Goal: Task Accomplishment & Management: Use online tool/utility

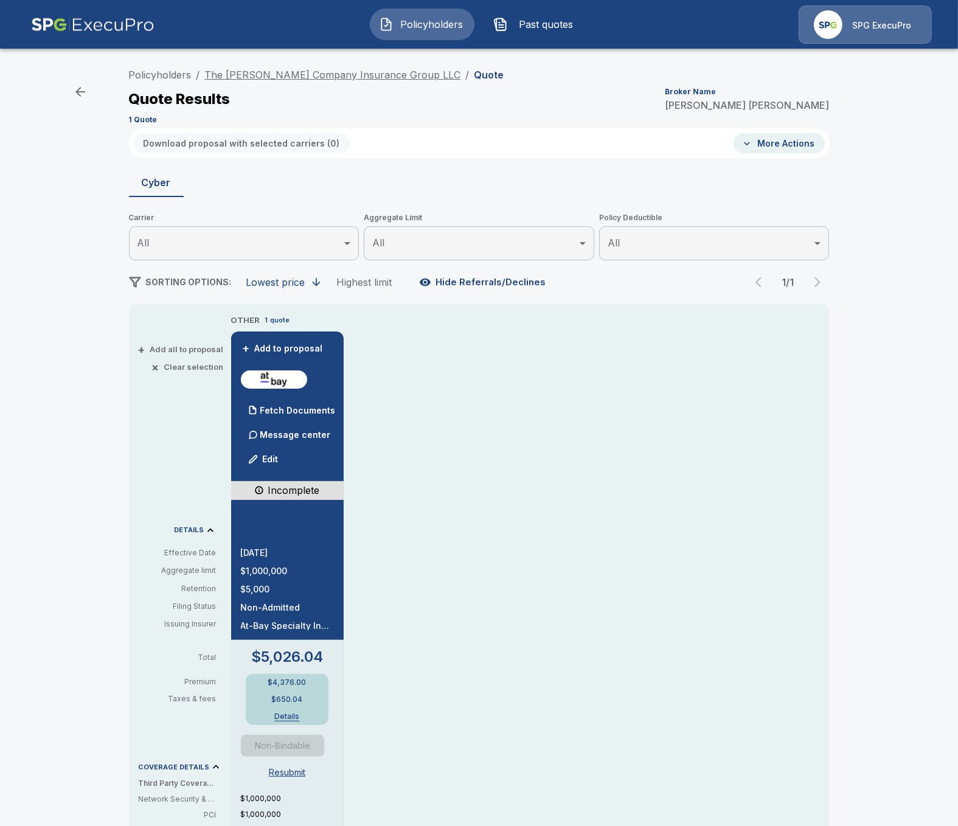
click at [282, 78] on link "The Coyle Company Insurance Group LLC" at bounding box center [333, 75] width 256 height 12
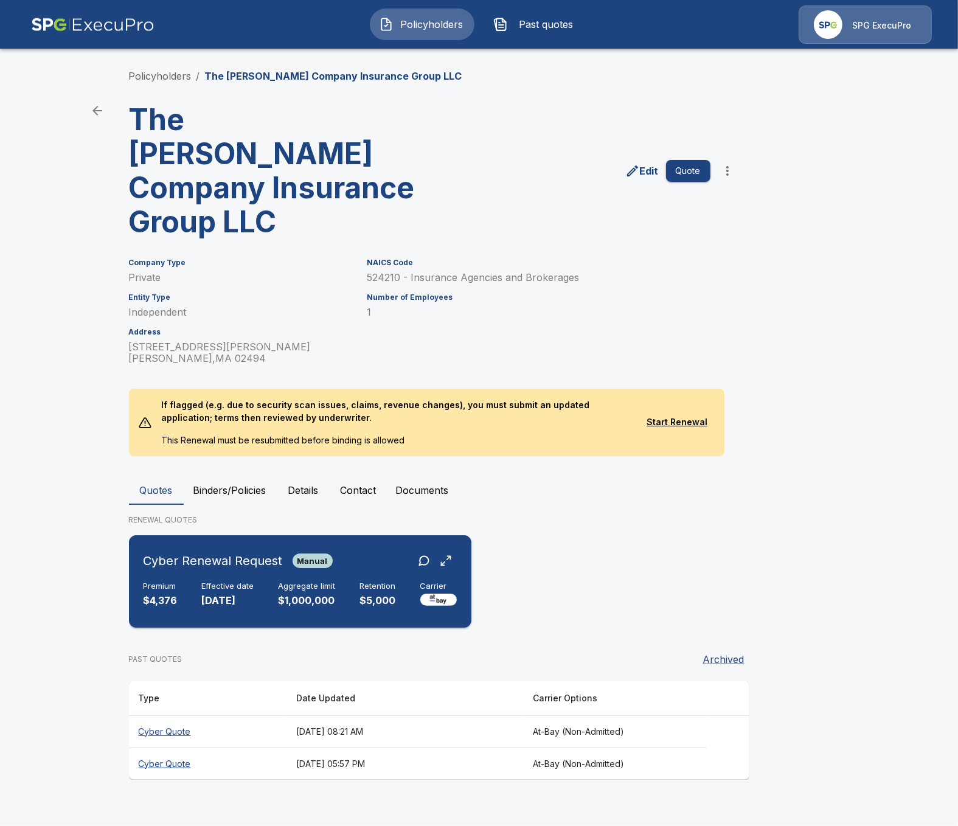
click at [359, 541] on div "Cyber Renewal Request Manual Premium $4,376 Effective date [DATE] Aggregate lim…" at bounding box center [300, 581] width 333 height 83
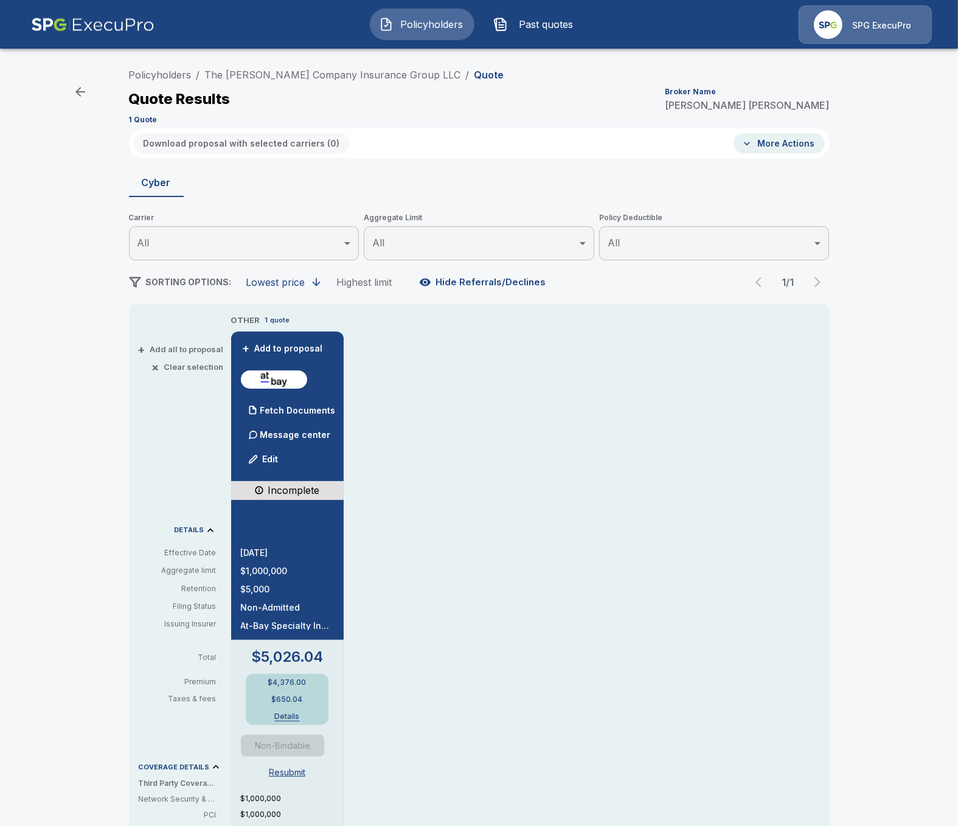
click at [549, 439] on div "OTHER 1 quote + Add to proposal Fetch Documents Message center Edit Incomplete …" at bounding box center [530, 711] width 599 height 794
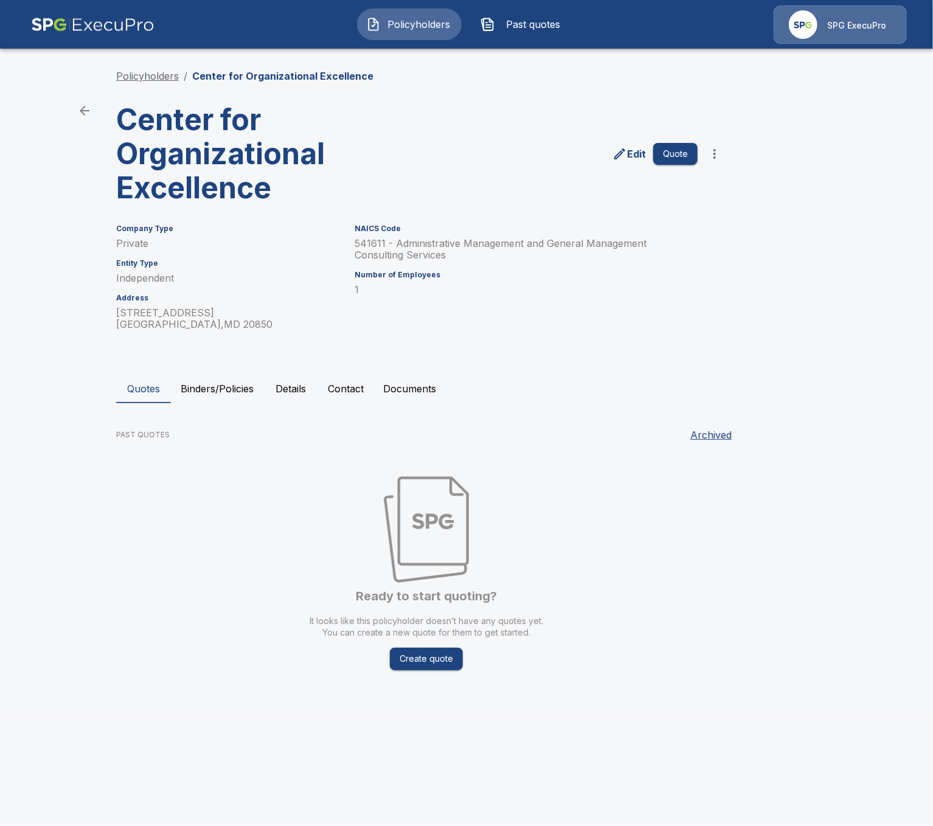
click at [159, 80] on link "Policyholders" at bounding box center [147, 76] width 63 height 12
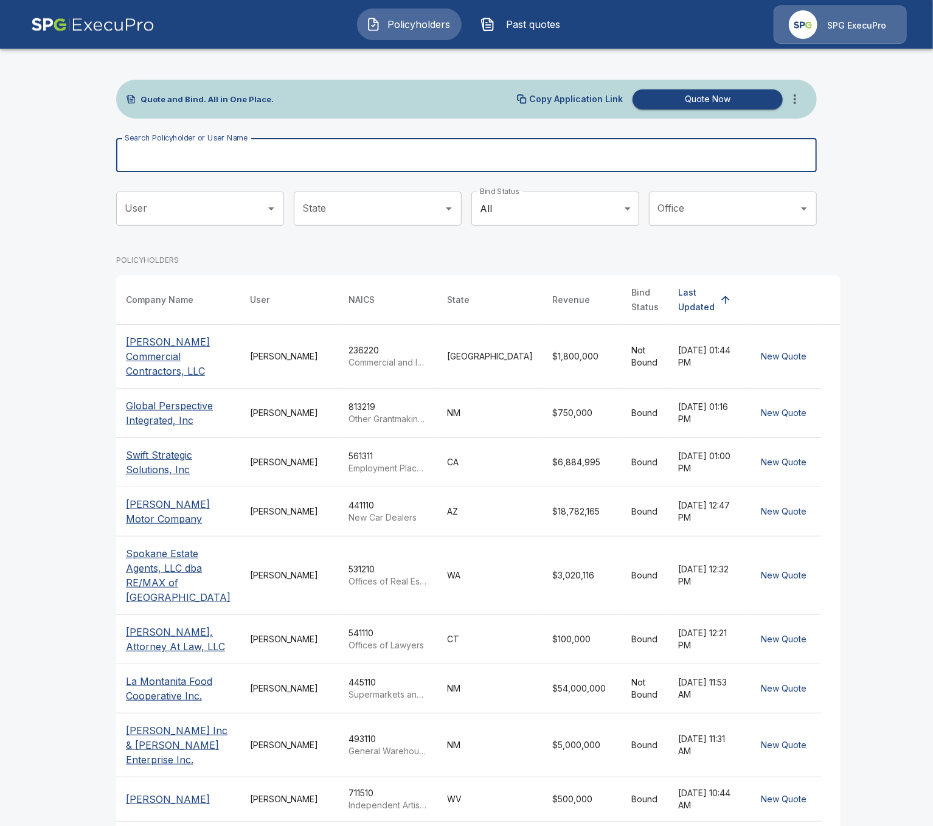
click at [403, 149] on input "Search Policyholder or User Name" at bounding box center [459, 155] width 687 height 34
click at [796, 102] on icon "more" at bounding box center [795, 99] width 15 height 15
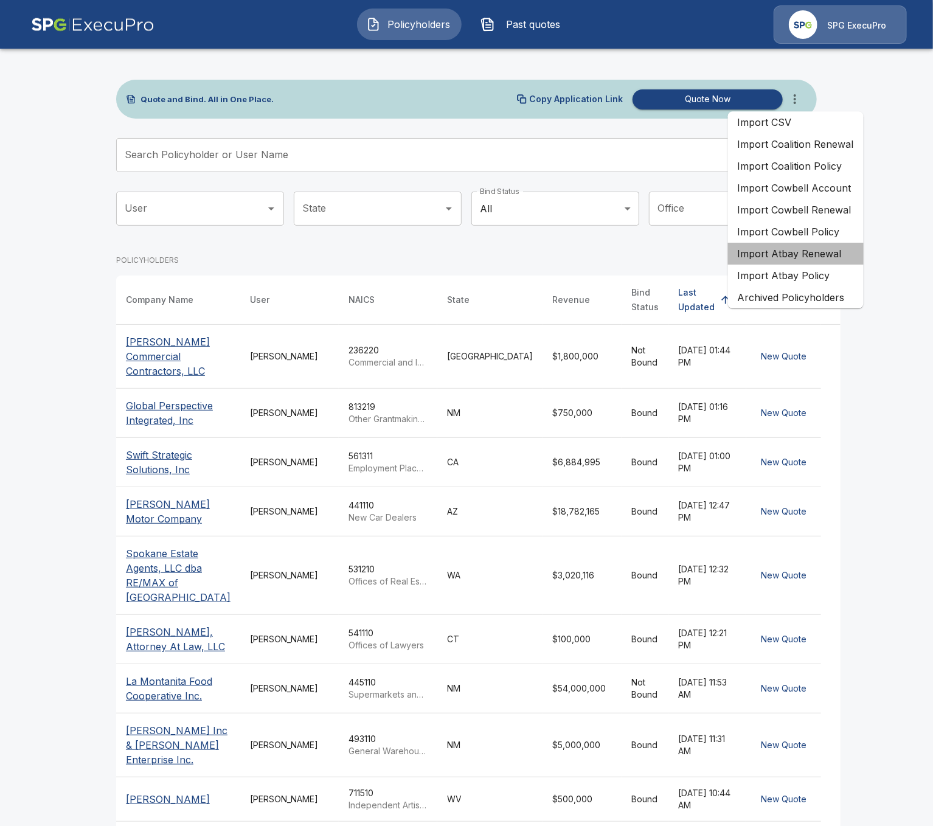
click at [825, 259] on li "Import Atbay Renewal" at bounding box center [796, 254] width 136 height 22
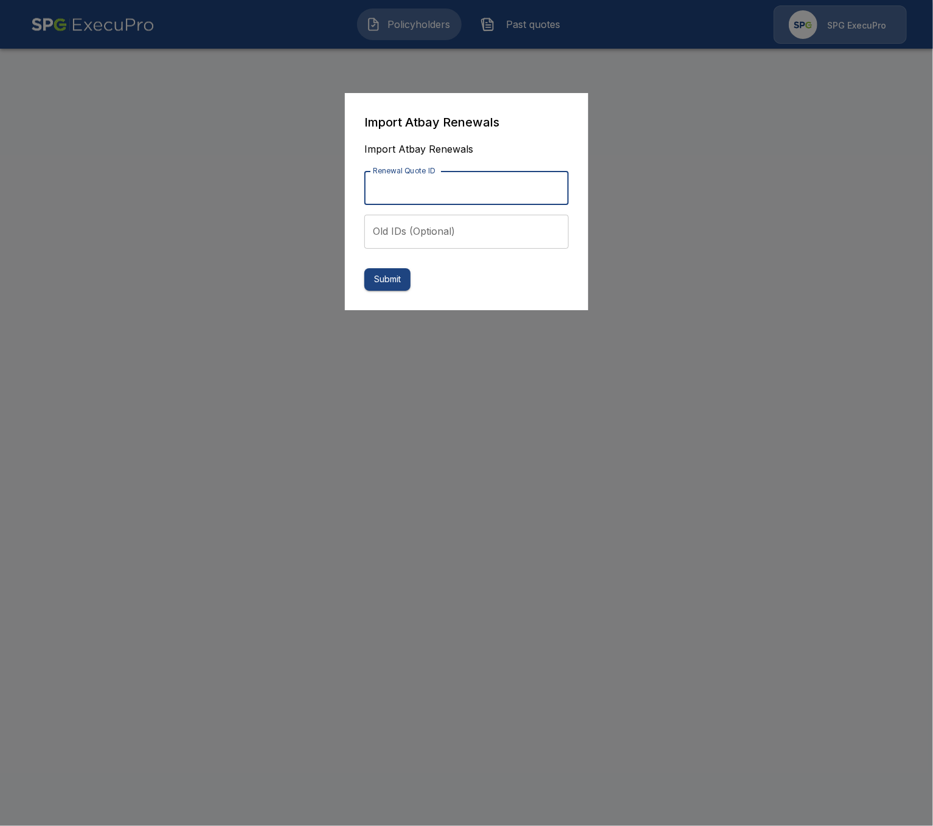
click at [488, 201] on input "Renewal Quote ID" at bounding box center [466, 188] width 204 height 34
paste input "**********"
type input "**********"
click at [396, 282] on button "Submit" at bounding box center [387, 279] width 46 height 23
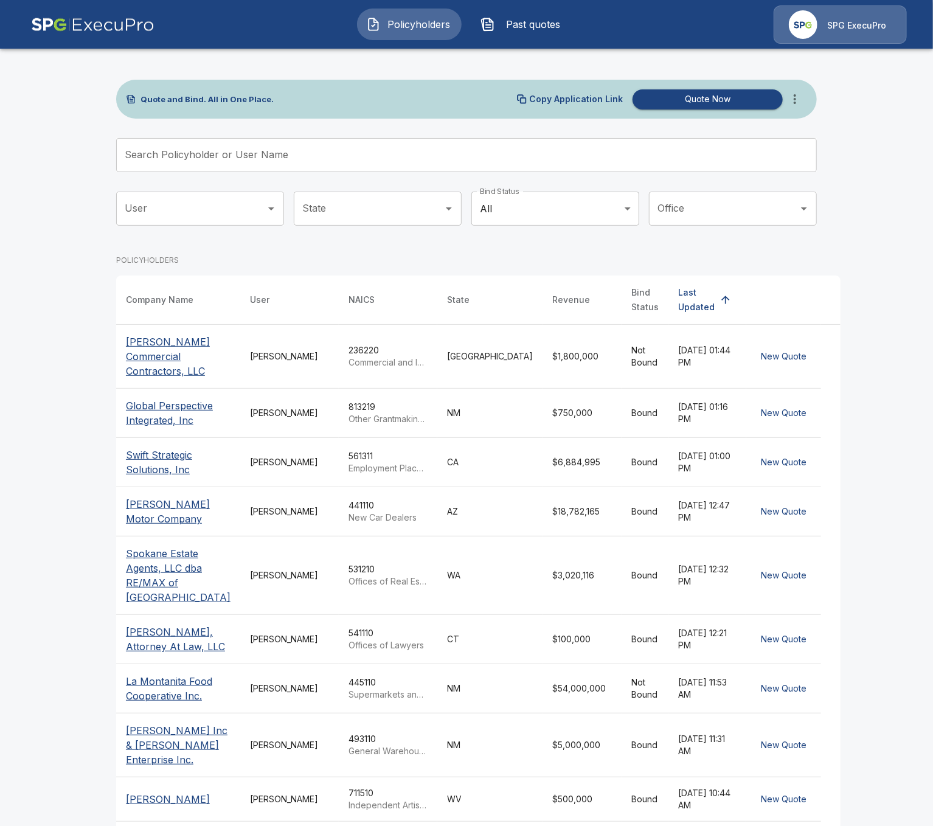
click at [534, 26] on span "Past quotes" at bounding box center [533, 24] width 67 height 15
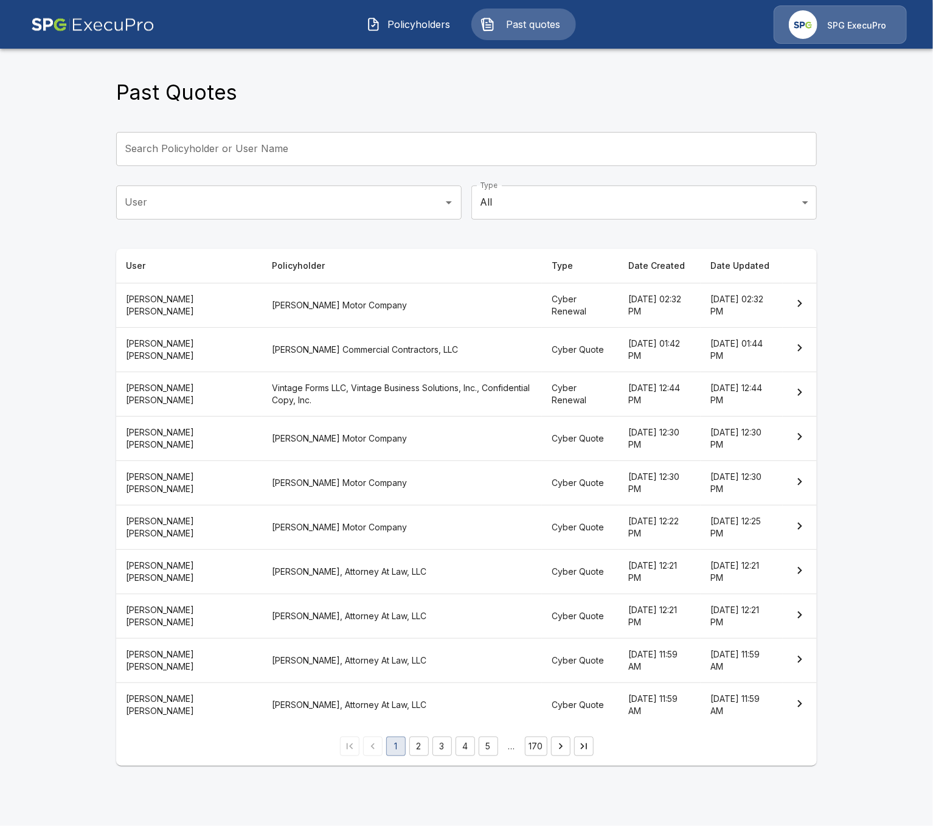
click at [397, 304] on th "[PERSON_NAME] Motor Company" at bounding box center [402, 305] width 280 height 44
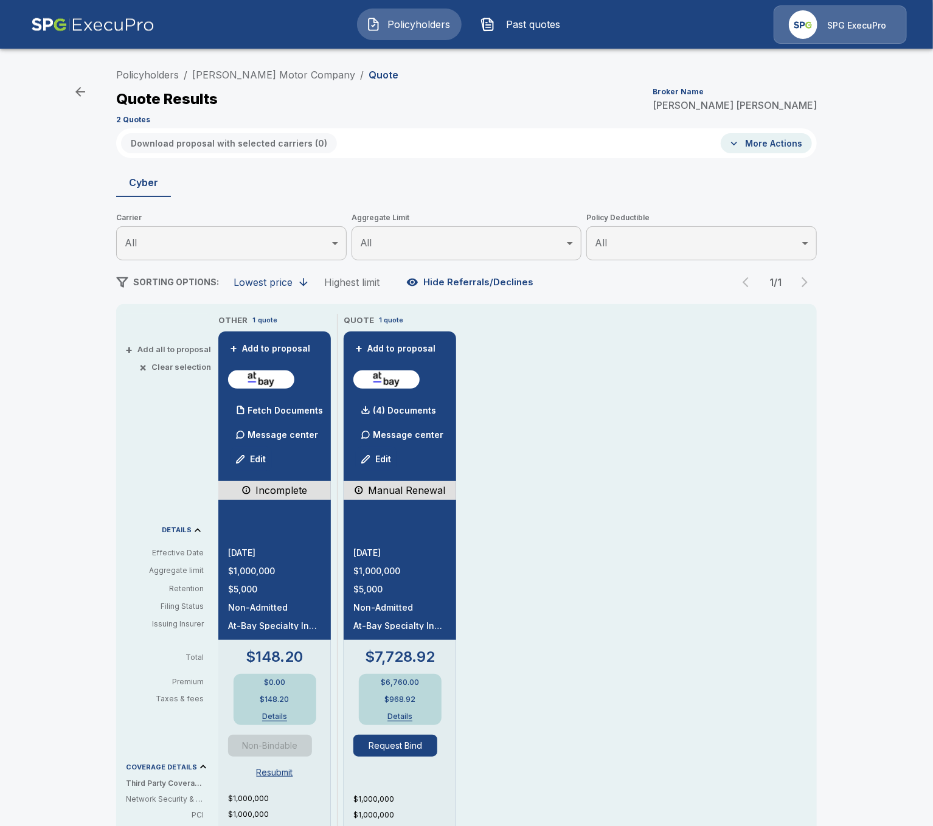
click at [60, 242] on div "Policyholders / [PERSON_NAME] Motor Company / Quote Quote Results Broker Name […" at bounding box center [466, 644] width 933 height 1172
click at [272, 80] on link "[PERSON_NAME] Motor Company" at bounding box center [273, 75] width 163 height 12
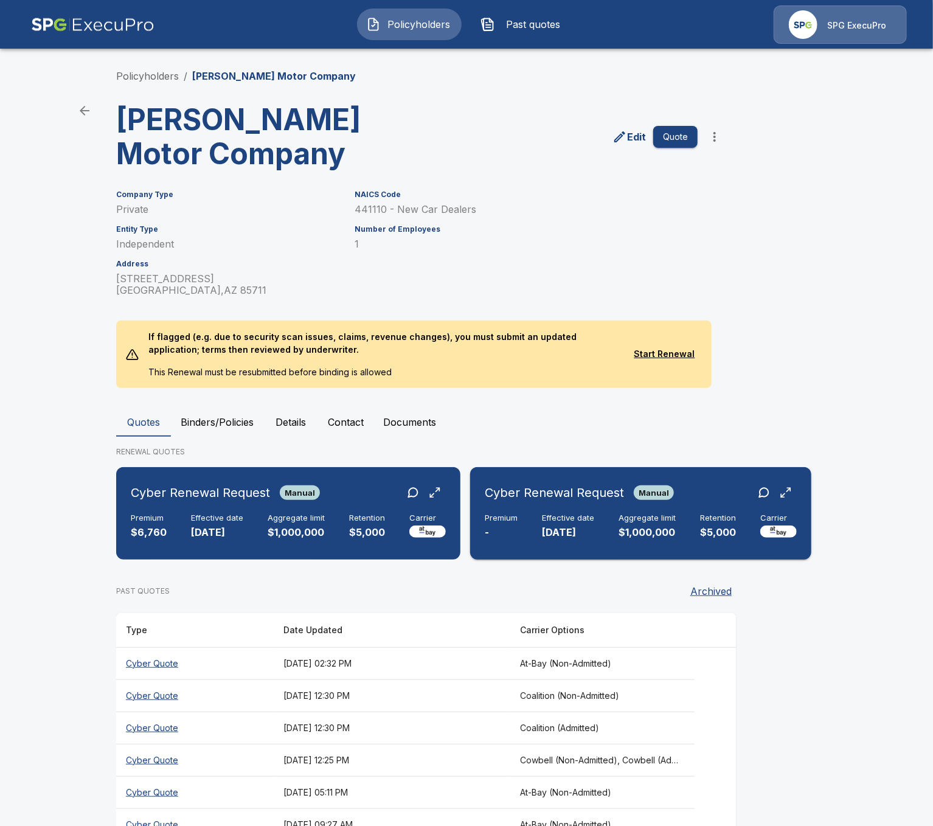
click at [729, 509] on div "Cyber Renewal Request Manual Premium - Effective date [DATE] Aggregate limit $1…" at bounding box center [640, 513] width 331 height 83
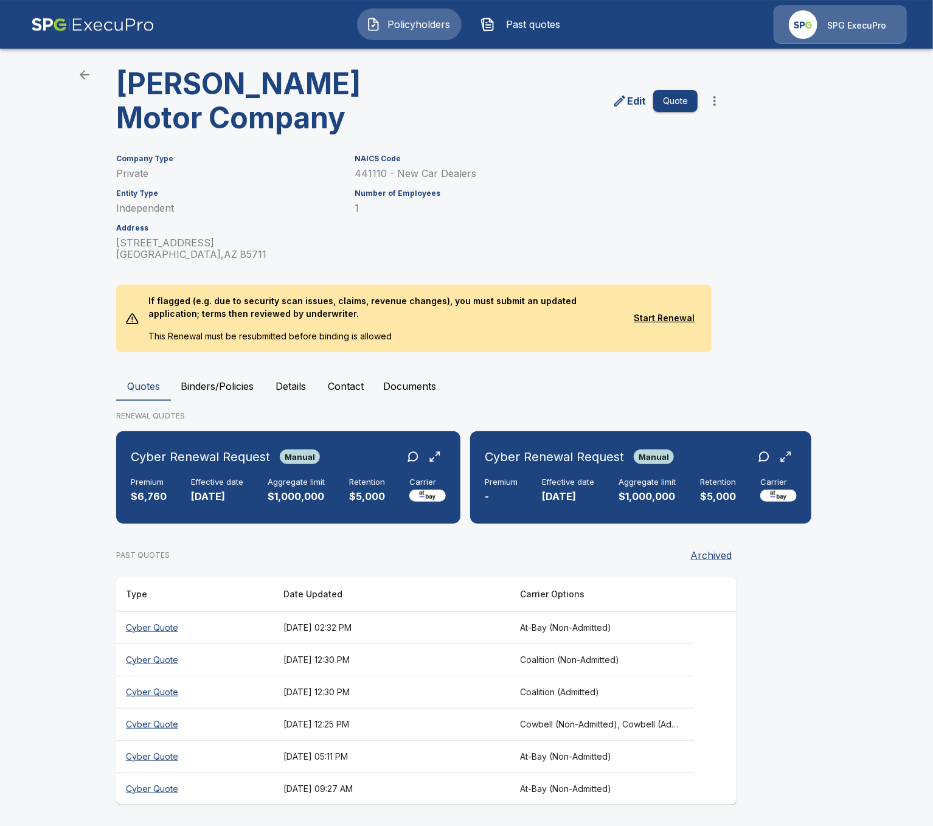
scroll to position [36, 0]
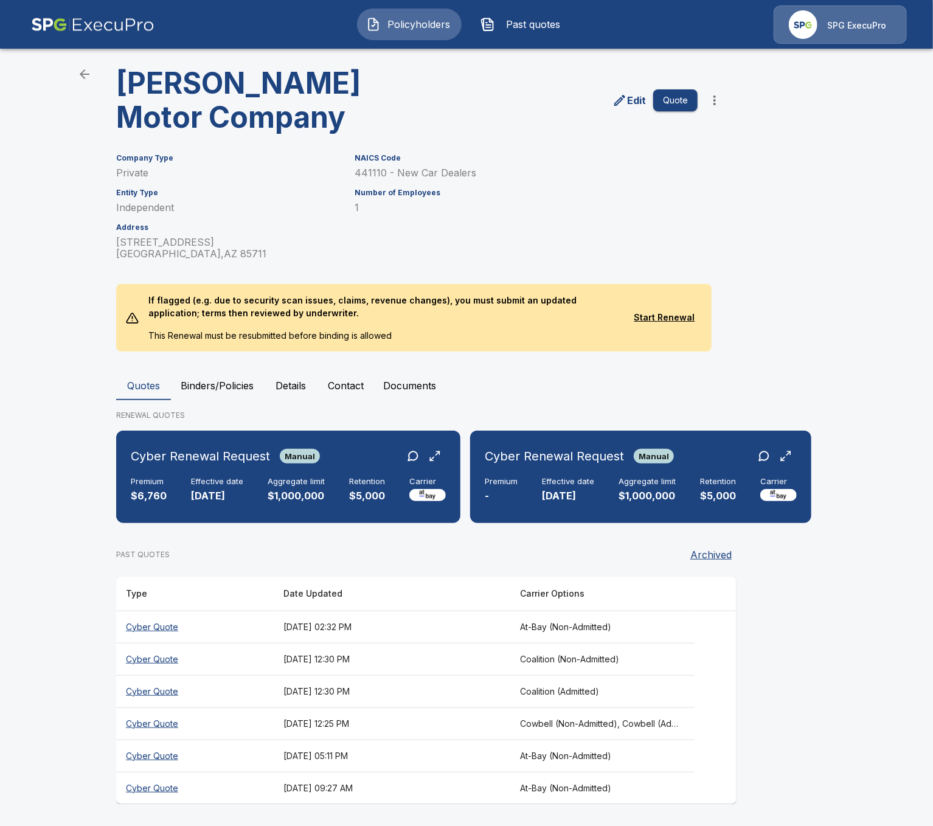
click at [95, 619] on main "Policyholders / O'Rielly Motor Company O'Rielly Motor Company Edit Quote Compan…" at bounding box center [466, 396] width 933 height 864
click at [469, 789] on th "August 15, 2025 at 09:27 AM" at bounding box center [392, 788] width 237 height 32
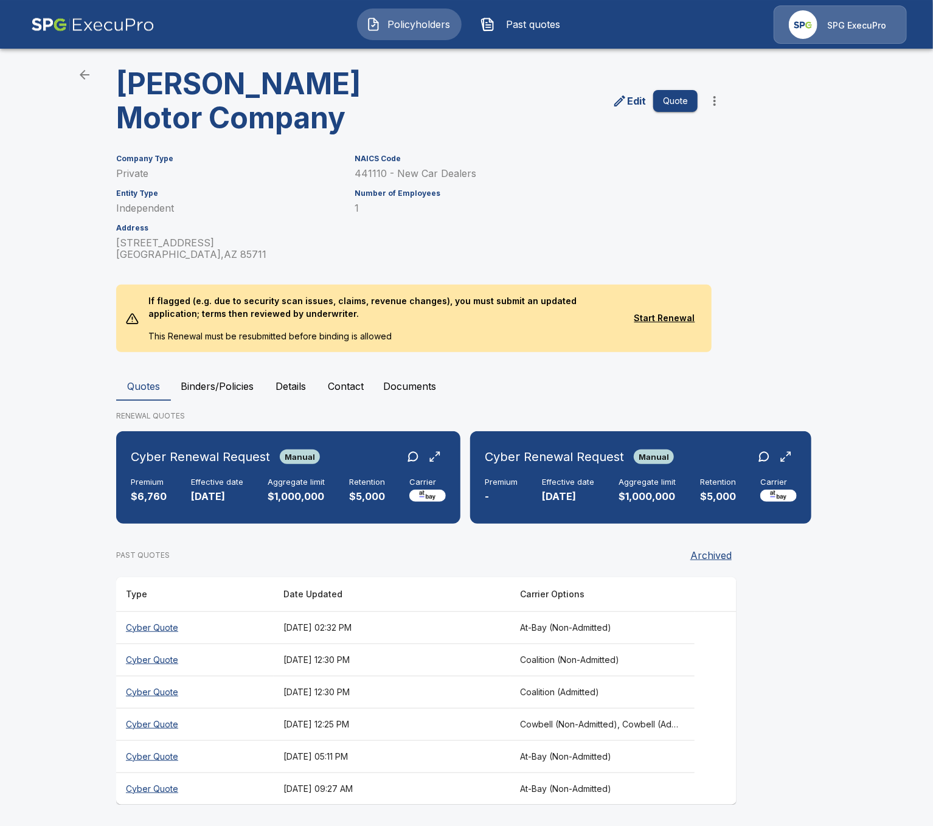
scroll to position [36, 0]
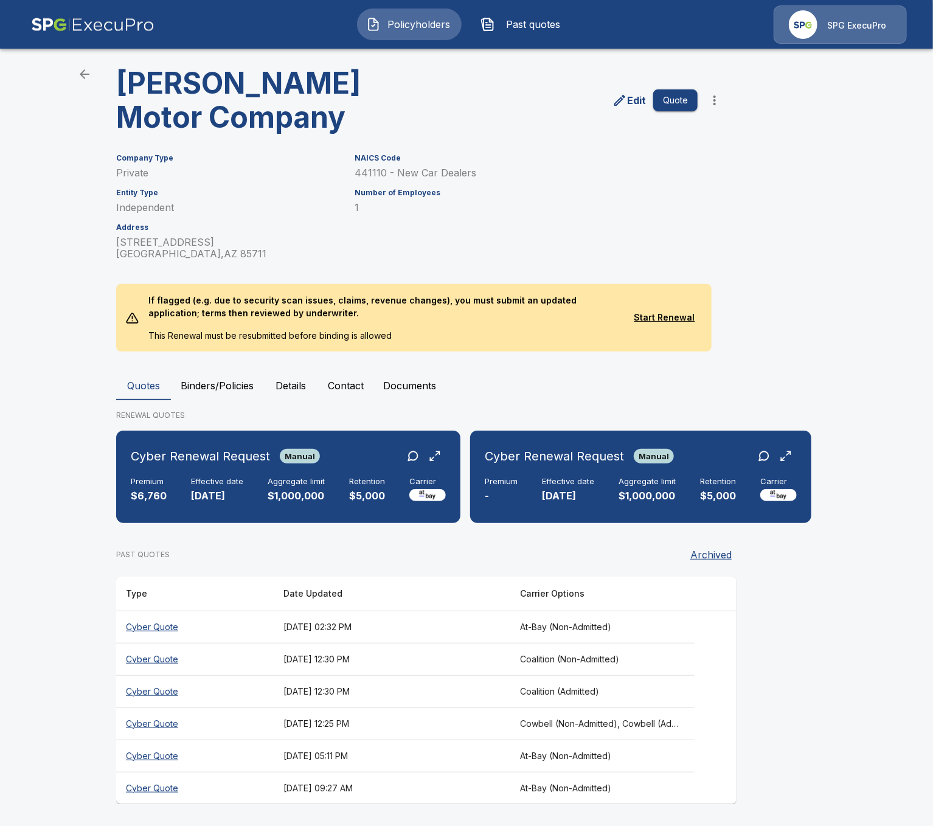
click at [393, 755] on th "September 24, 2025 at 05:11 PM" at bounding box center [392, 756] width 237 height 32
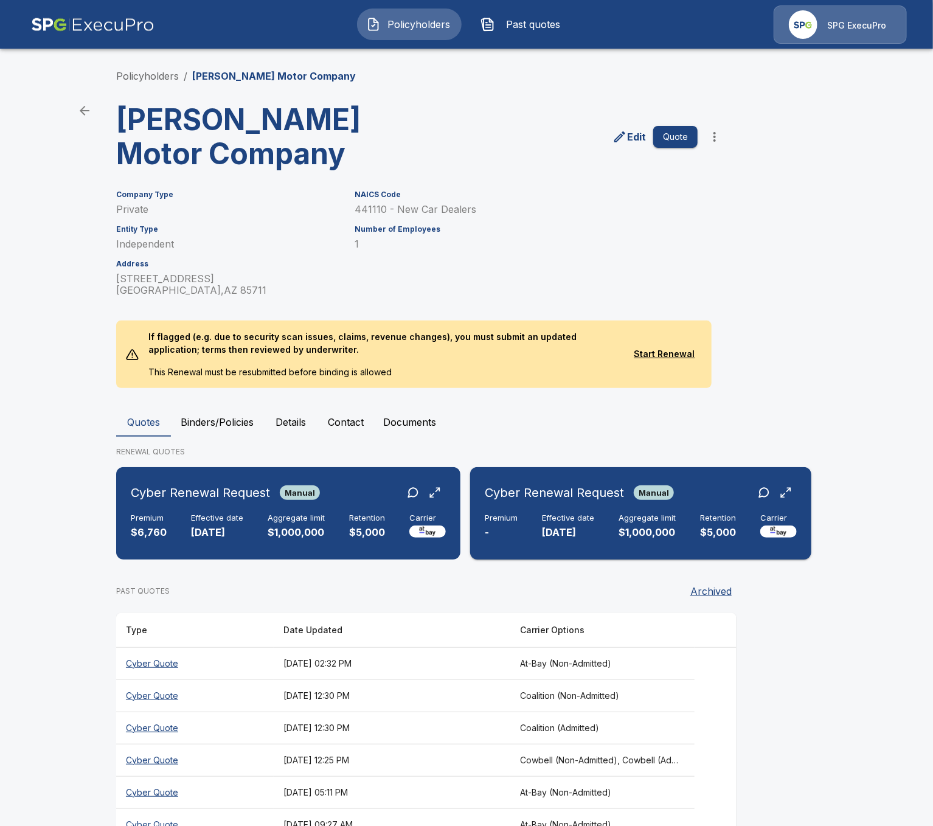
click at [495, 527] on p "-" at bounding box center [501, 533] width 33 height 14
click at [71, 585] on main "Policyholders / O'Rielly Motor Company O'Rielly Motor Company Edit Quote Compan…" at bounding box center [466, 432] width 933 height 864
click at [89, 331] on main "Policyholders / O'Rielly Motor Company O'Rielly Motor Company Edit Quote Compan…" at bounding box center [466, 432] width 933 height 864
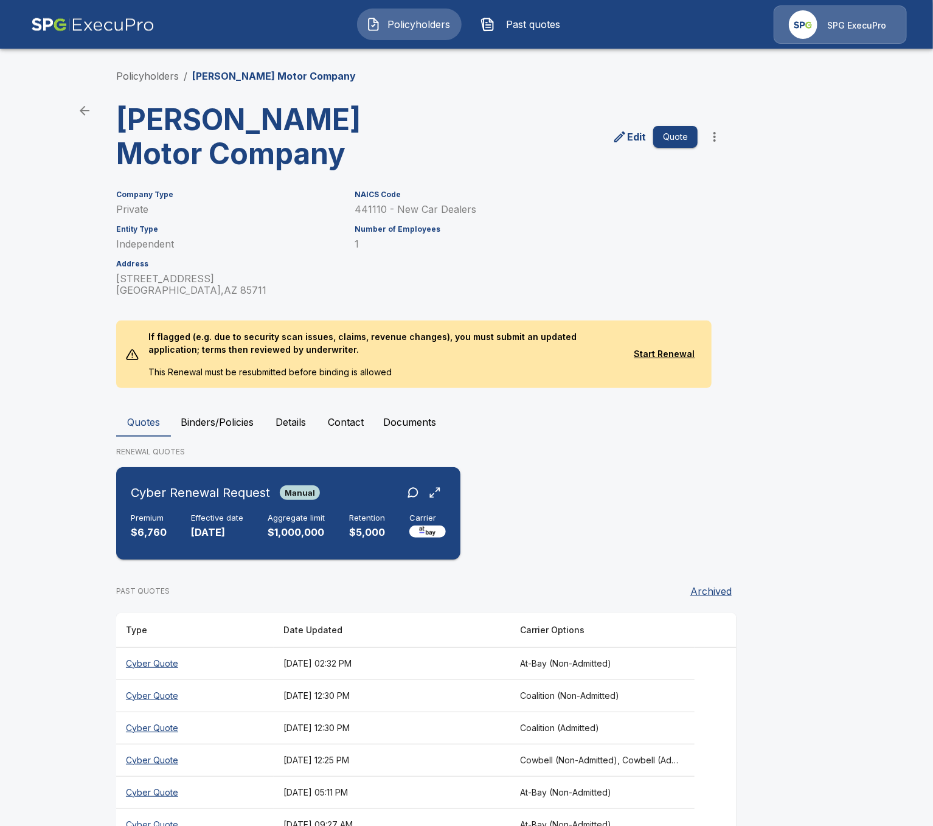
click at [322, 509] on div "Cyber Renewal Request Manual Premium $6,760 Effective date 11/1/2025 Aggregate …" at bounding box center [288, 513] width 335 height 83
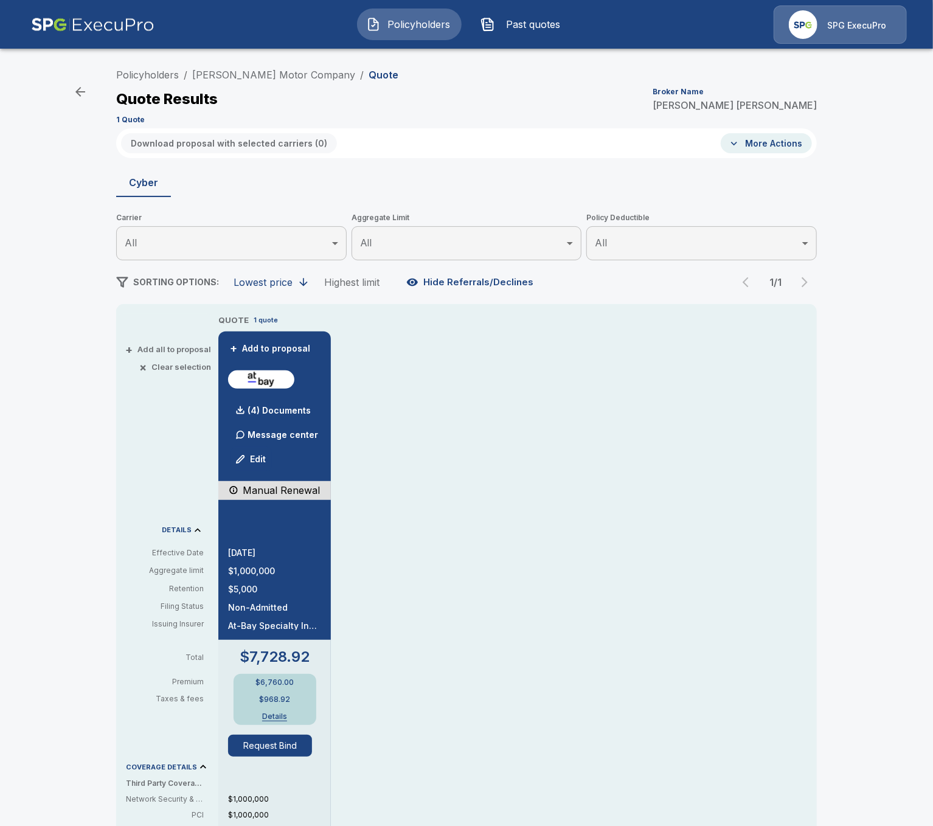
click at [44, 26] on img at bounding box center [92, 24] width 123 height 38
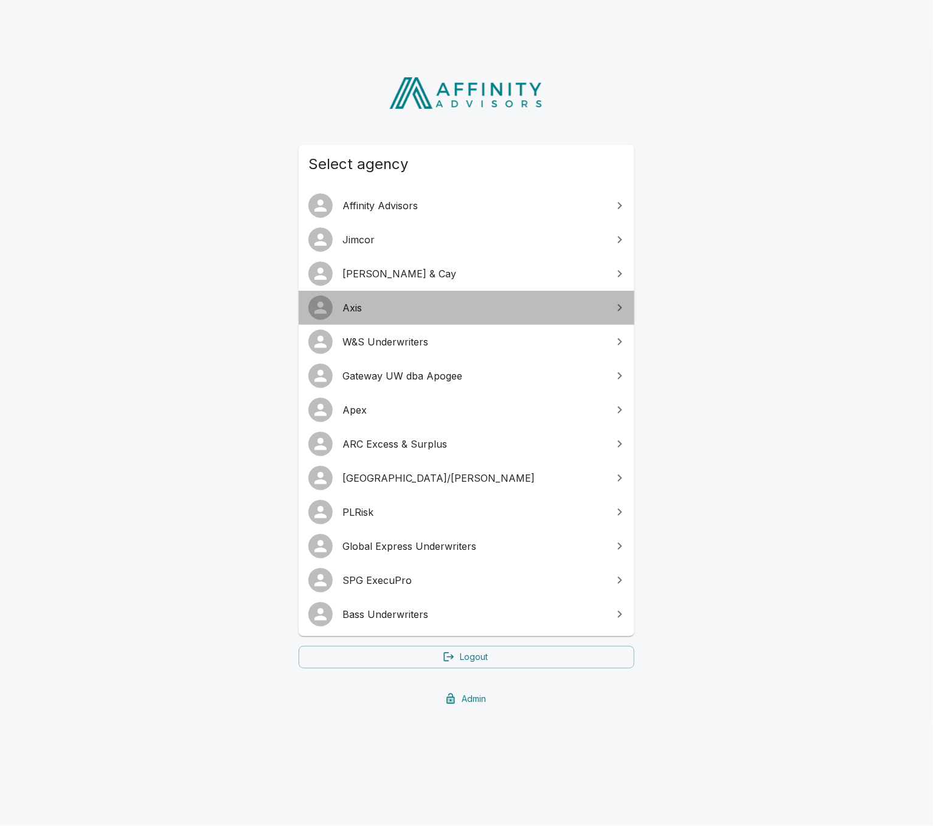
click at [544, 313] on span "Axis" at bounding box center [473, 307] width 263 height 15
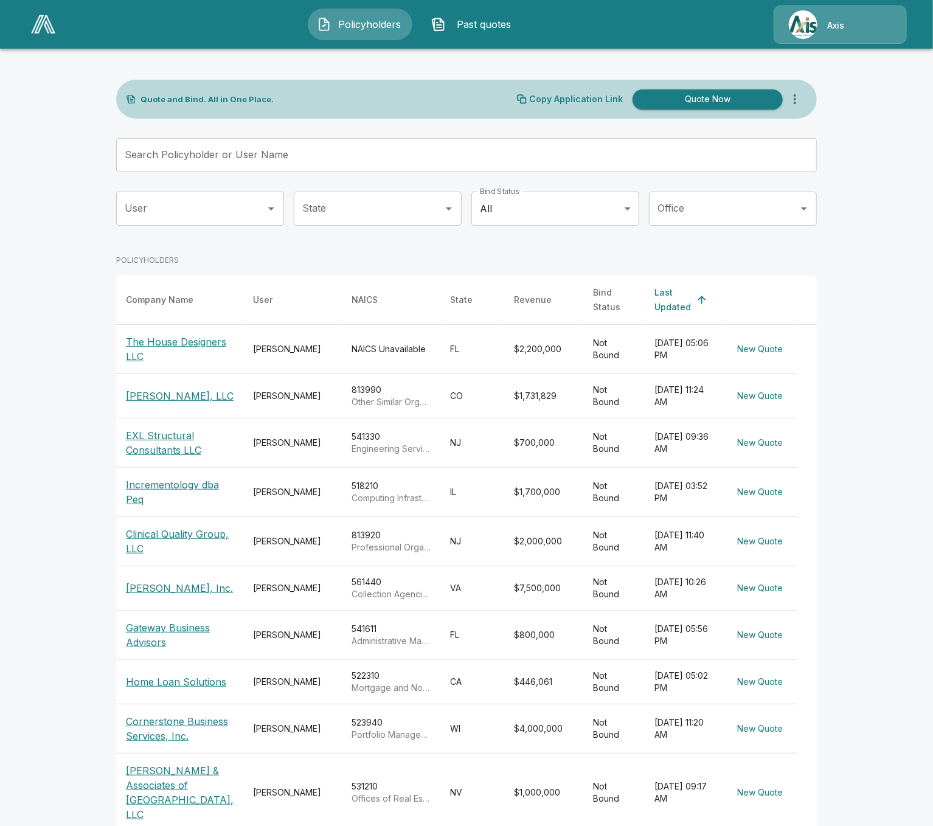
click at [842, 38] on div "Axis" at bounding box center [840, 24] width 133 height 38
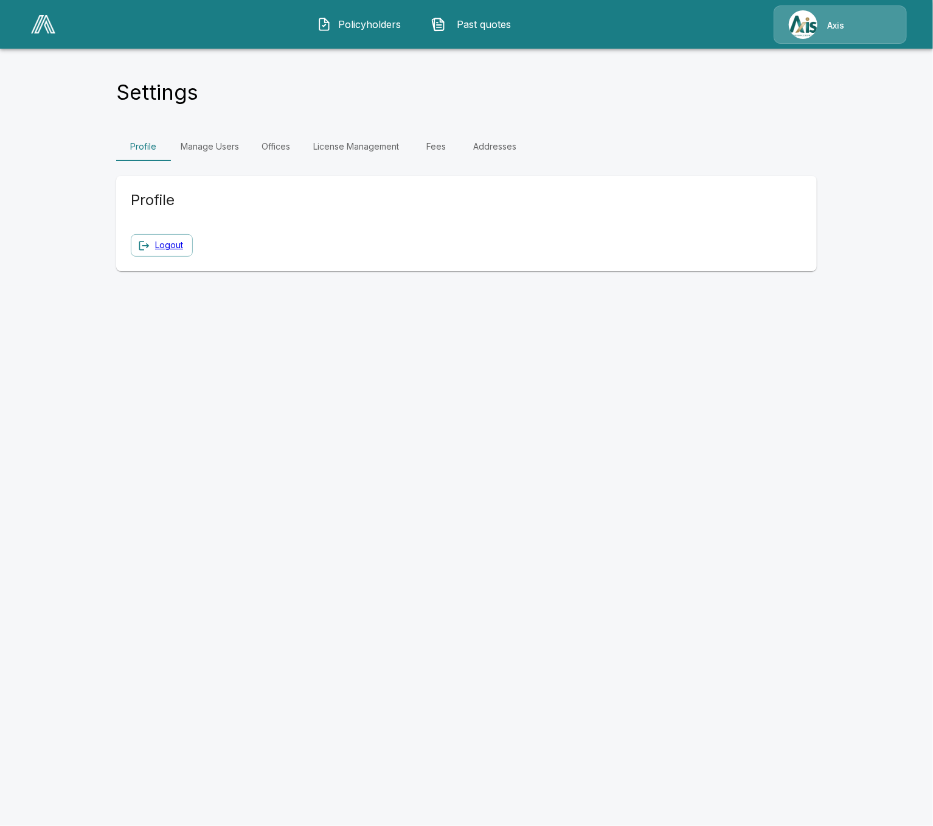
click at [376, 159] on link "License Management" at bounding box center [356, 146] width 105 height 29
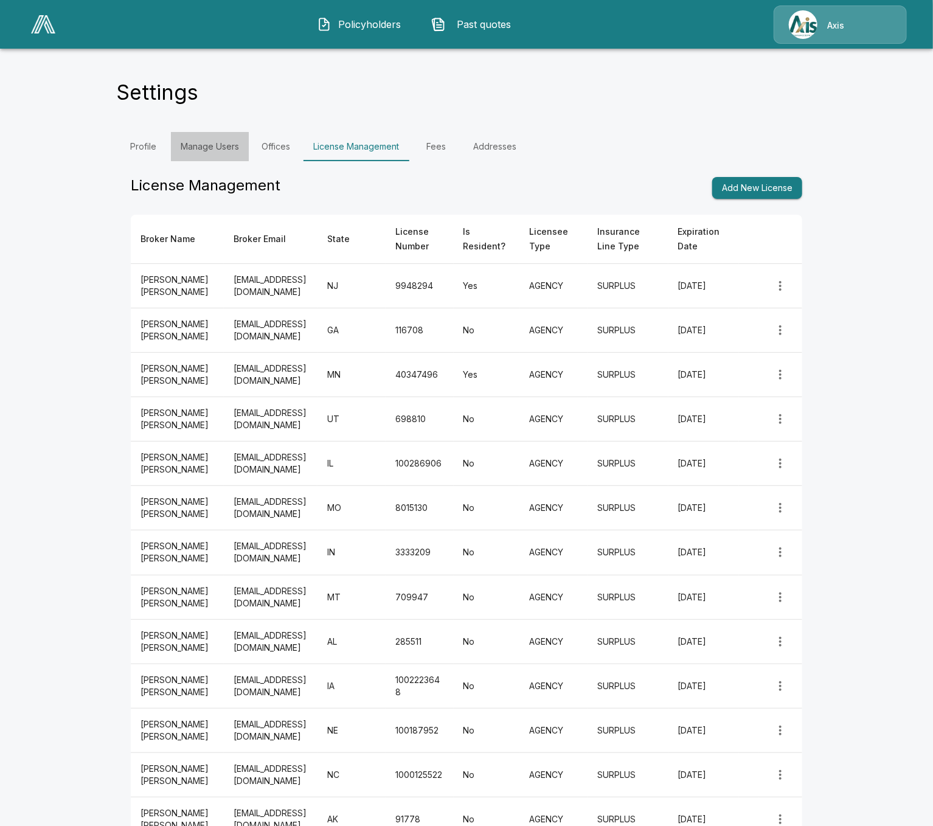
click at [198, 152] on link "Manage Users" at bounding box center [210, 146] width 78 height 29
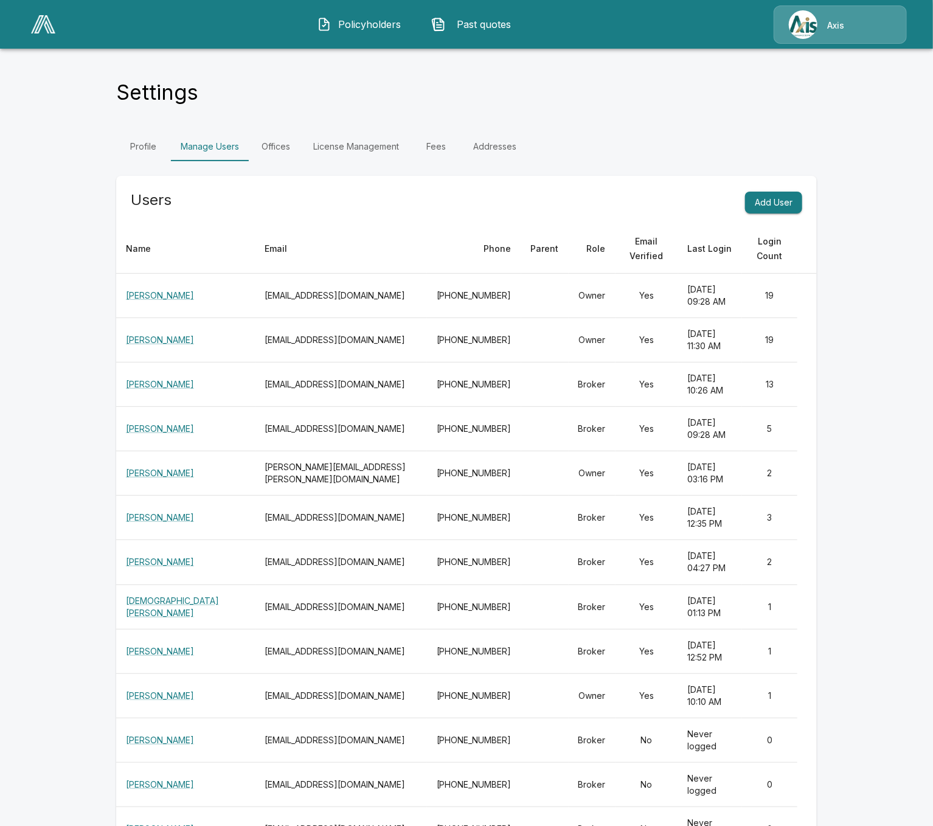
click at [50, 467] on main "Settings Profile Manage Users Offices License Management Fees Addresses Users A…" at bounding box center [466, 499] width 933 height 999
